Goal: Navigation & Orientation: Go to known website

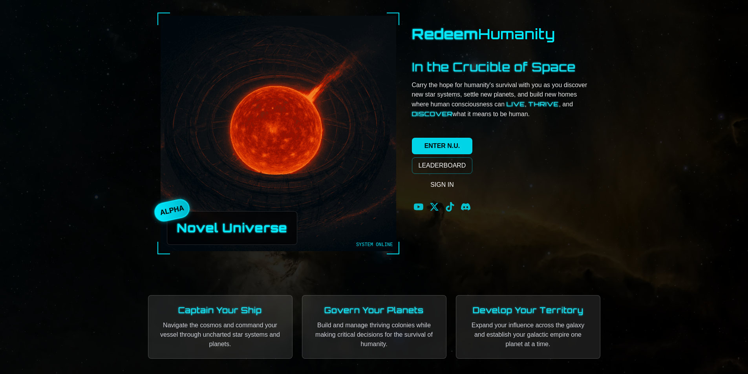
click at [457, 151] on link "ENTER N.U." at bounding box center [442, 146] width 61 height 17
